Goal: Complete application form

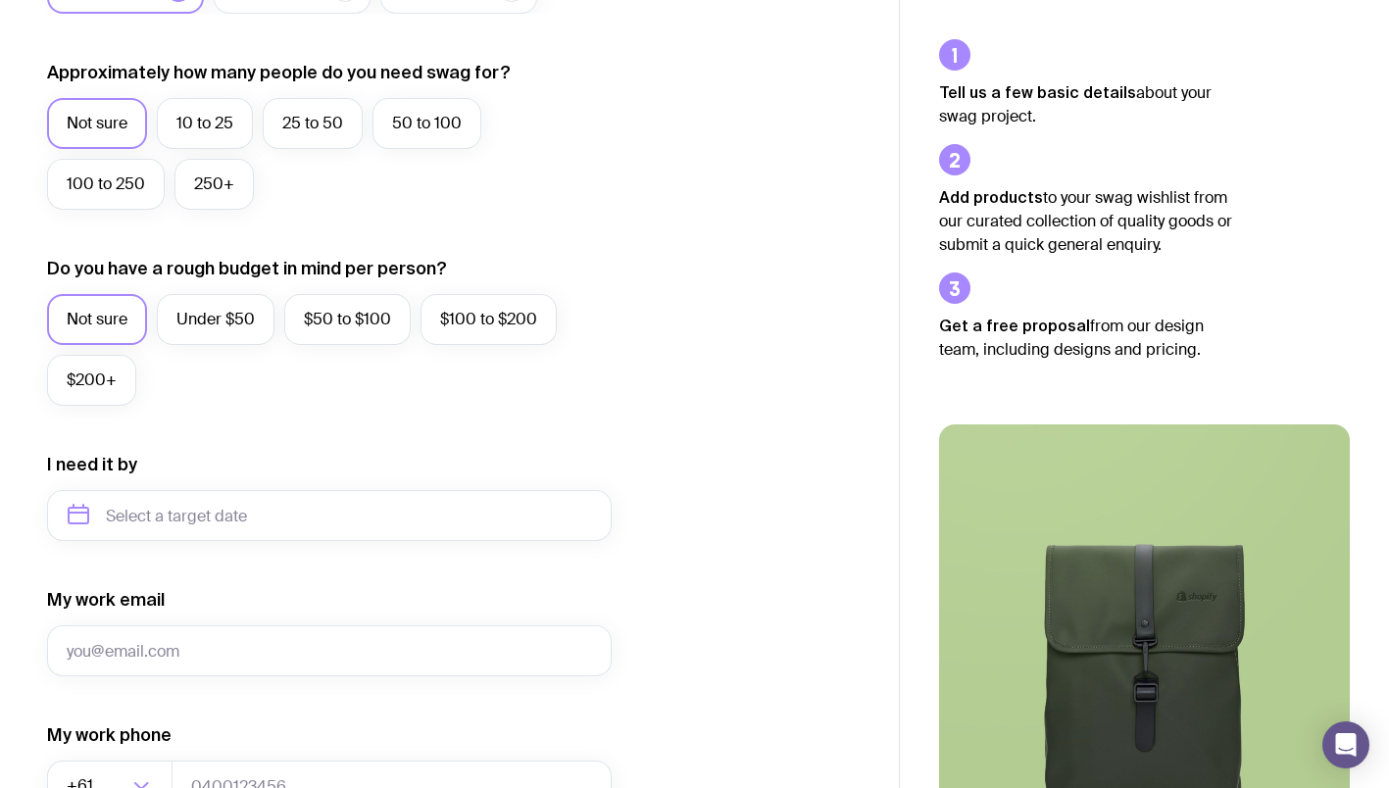
scroll to position [520, 0]
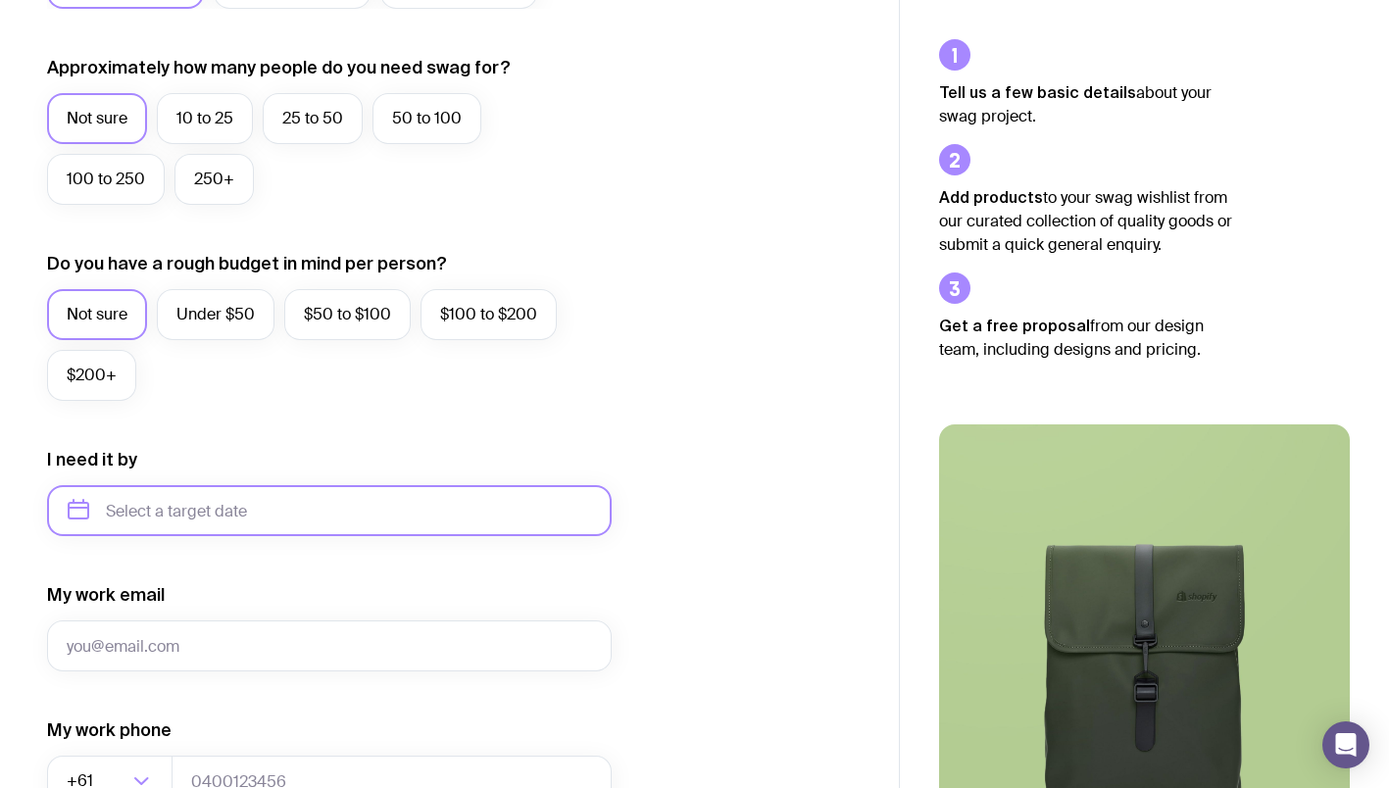
click at [290, 507] on input "text" at bounding box center [329, 510] width 565 height 51
click at [427, 473] on div "I need it by [DATE] Feb Mar Apr May Jun [DATE] Aug Sep Oct Nov Dec" at bounding box center [329, 492] width 565 height 88
click at [333, 516] on input "text" at bounding box center [329, 510] width 565 height 51
click at [261, 579] on icon "button" at bounding box center [267, 578] width 24 height 24
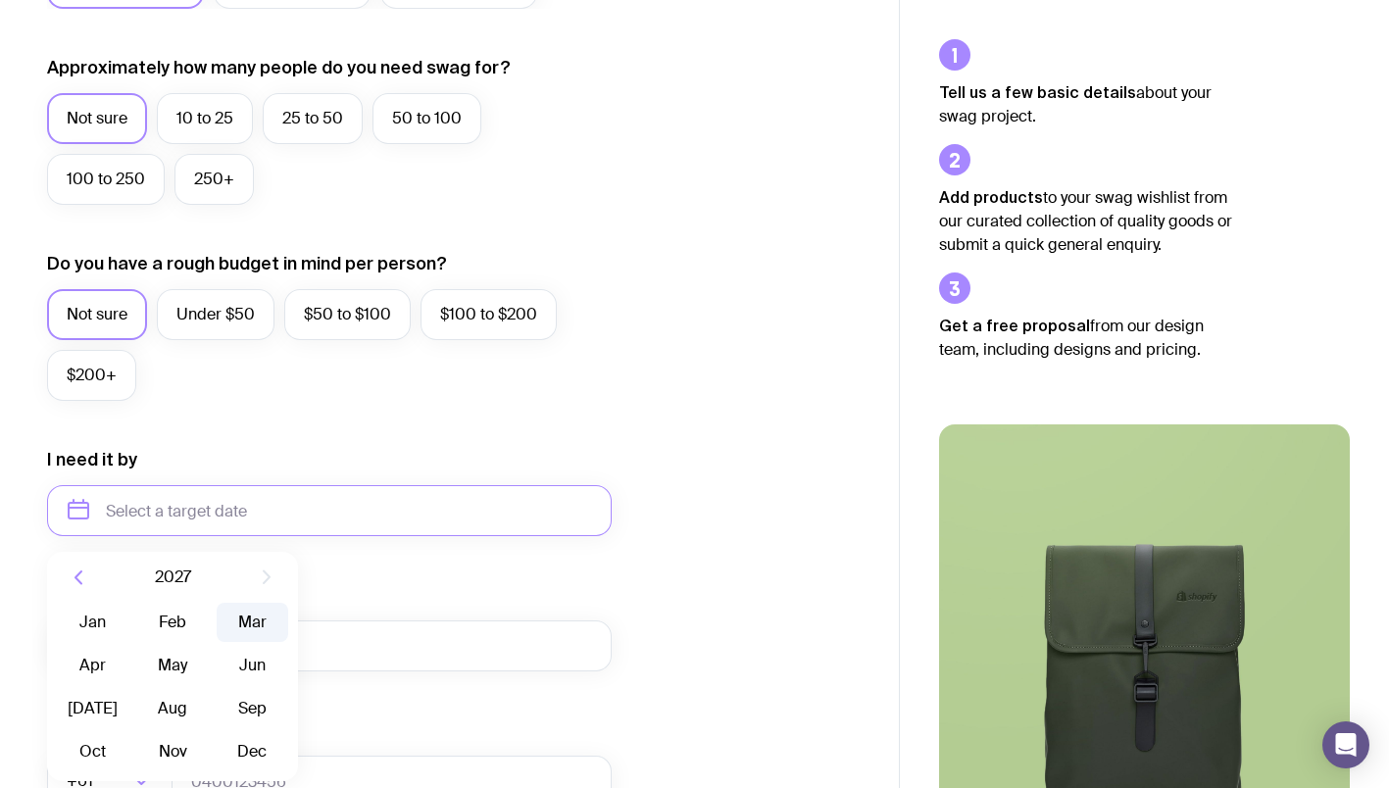
click at [248, 634] on button "Mar" at bounding box center [253, 622] width 72 height 39
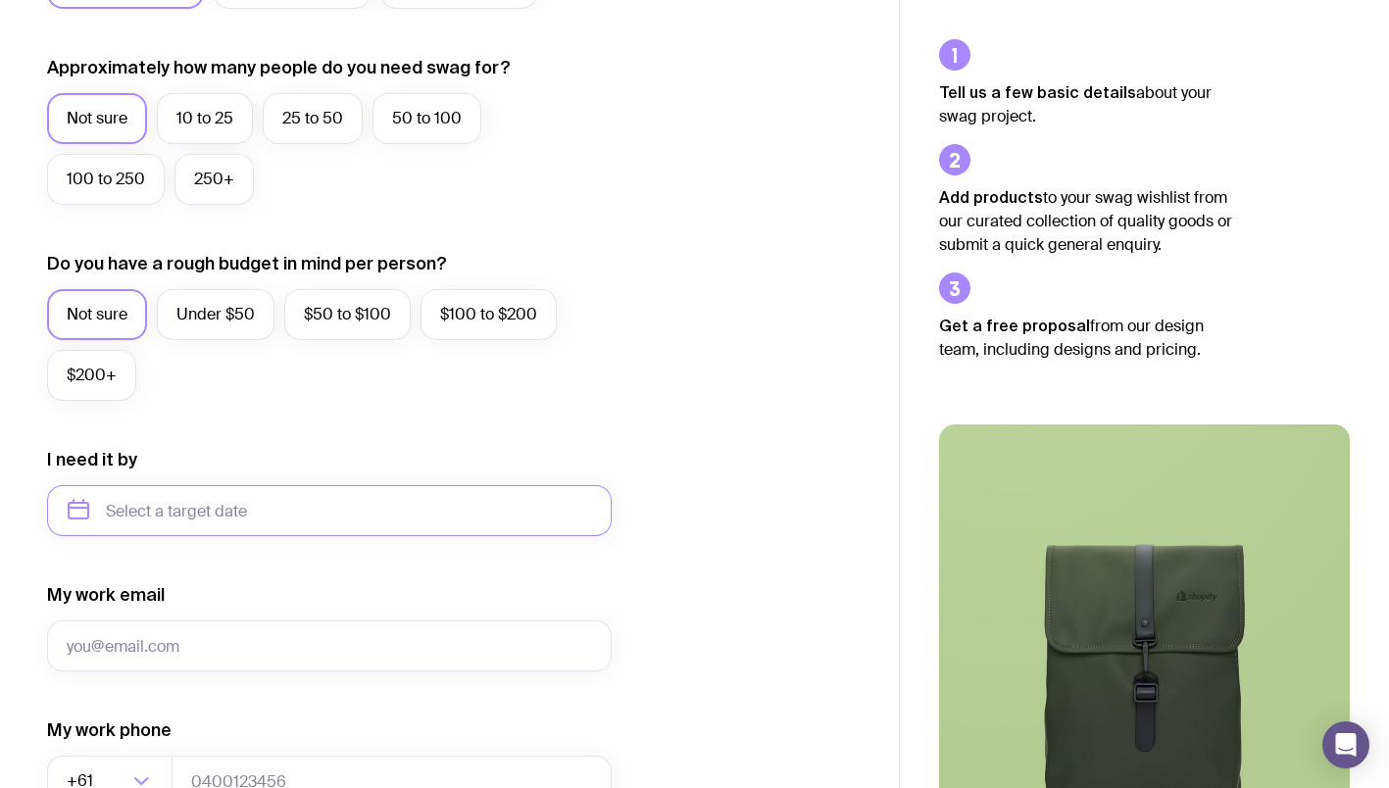
type input "[DATE]"
click at [576, 499] on icon "button" at bounding box center [580, 511] width 24 height 24
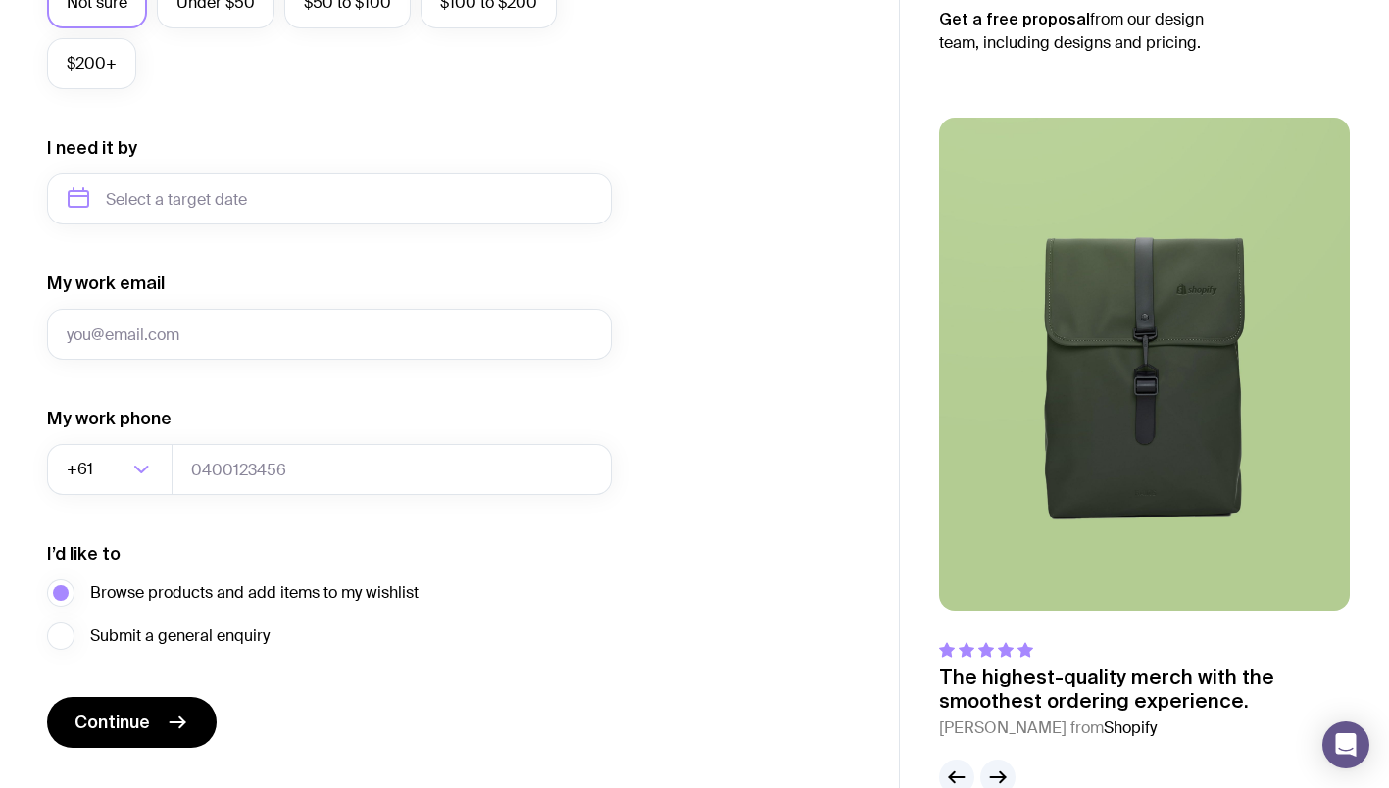
scroll to position [833, 0]
click at [141, 707] on button "Continue" at bounding box center [132, 721] width 170 height 51
click at [162, 718] on button "Continue" at bounding box center [132, 721] width 170 height 51
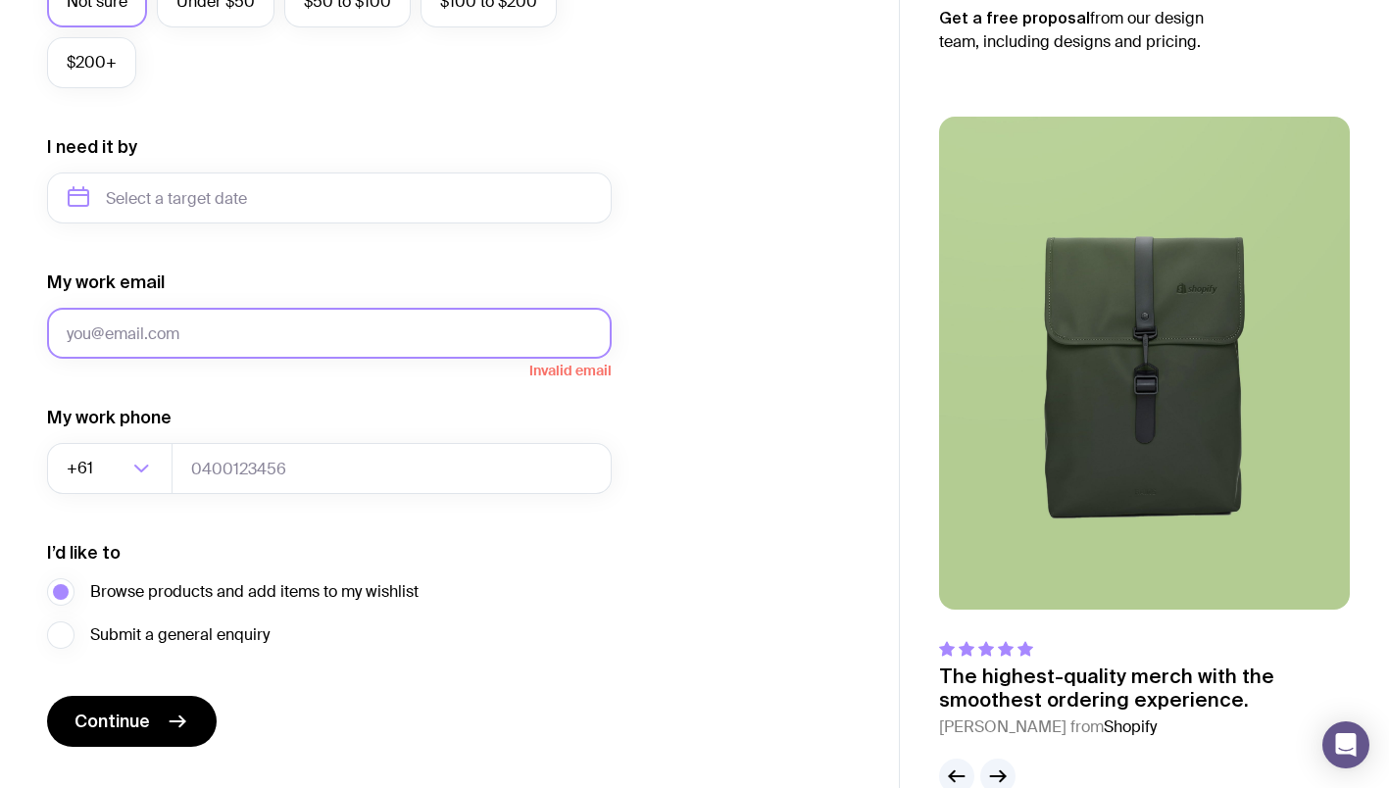
type input "r"
